Goal: Find specific page/section: Find specific page/section

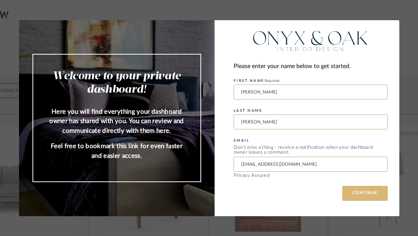
click at [361, 179] on button "CONTINUE" at bounding box center [365, 193] width 46 height 15
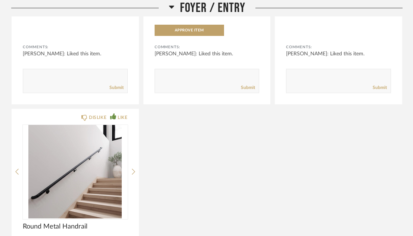
scroll to position [1531, 0]
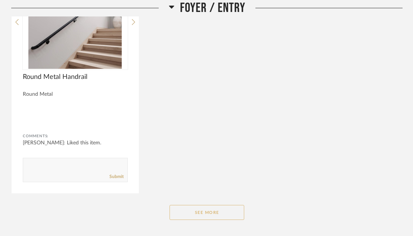
click at [211, 179] on button "See More" at bounding box center [207, 212] width 75 height 15
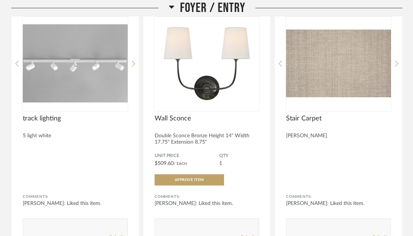
scroll to position [1158, 0]
